Goal: Complete application form

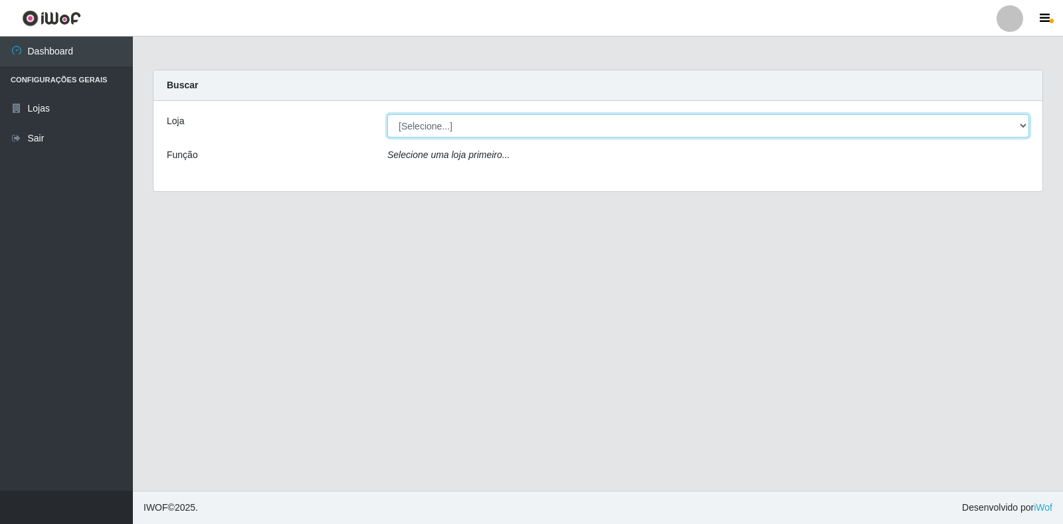
click at [452, 137] on select "[Selecione...] Atacado Vem - Loja 30 Laranjeiras Velha" at bounding box center [708, 125] width 642 height 23
select select "495"
click at [387, 114] on select "[Selecione...] Atacado Vem - Loja 30 Laranjeiras Velha" at bounding box center [708, 125] width 642 height 23
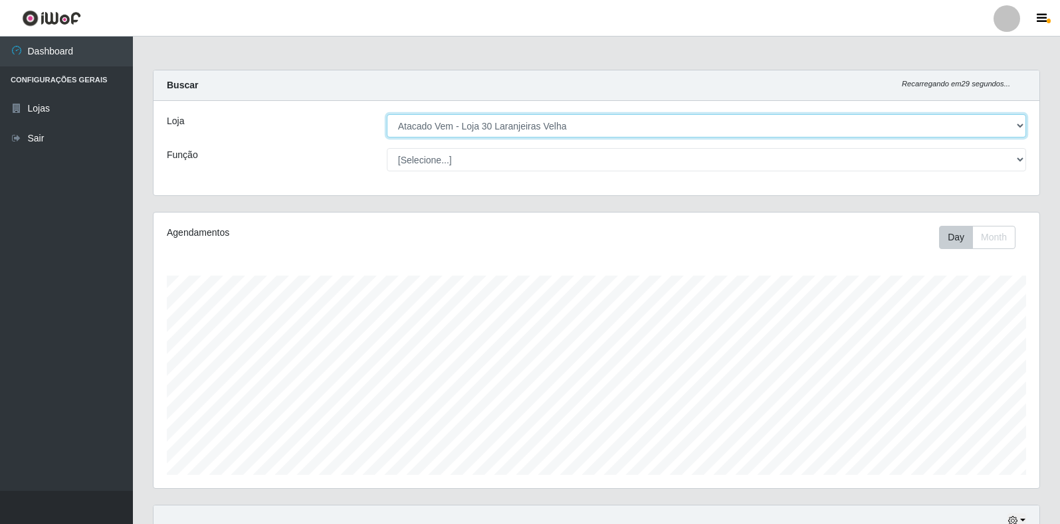
scroll to position [276, 885]
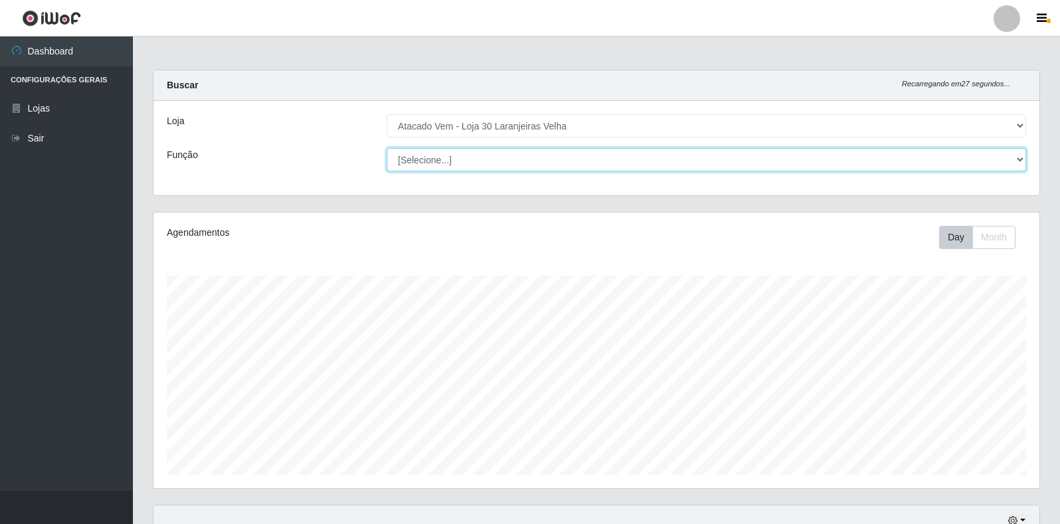
click at [438, 162] on select "[Selecione...] Repositor Repositor + Repositor ++" at bounding box center [706, 159] width 639 height 23
click at [387, 148] on select "[Selecione...] Repositor Repositor + Repositor ++" at bounding box center [706, 159] width 639 height 23
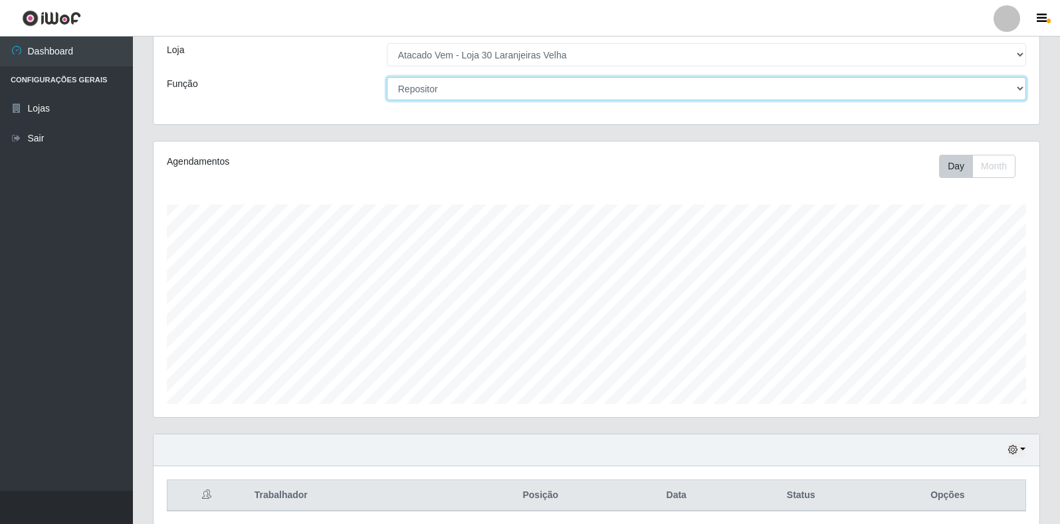
scroll to position [0, 0]
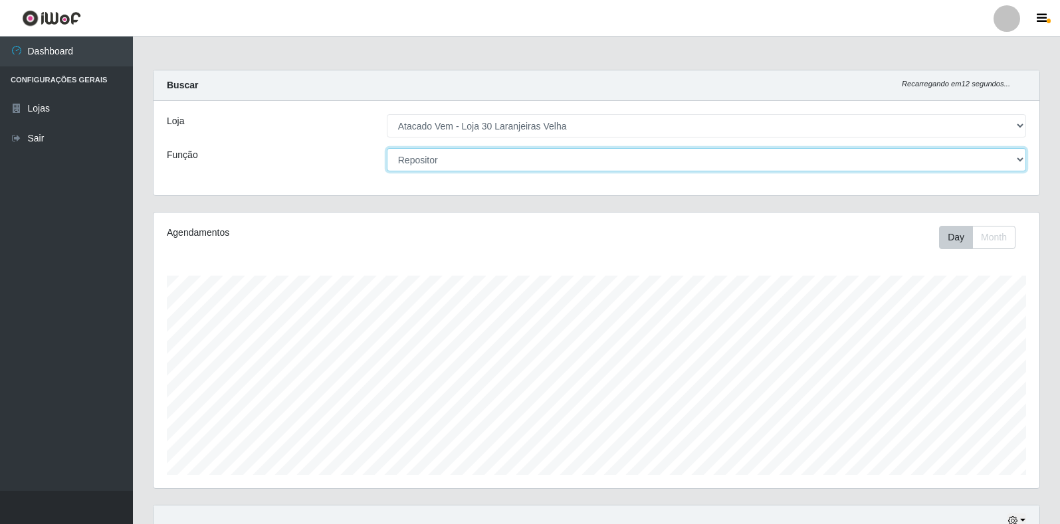
click at [448, 159] on select "[Selecione...] Repositor Repositor + Repositor ++" at bounding box center [706, 159] width 639 height 23
select select "82"
click at [387, 148] on select "[Selecione...] Repositor Repositor + Repositor ++" at bounding box center [706, 159] width 639 height 23
